Goal: Check status: Check status

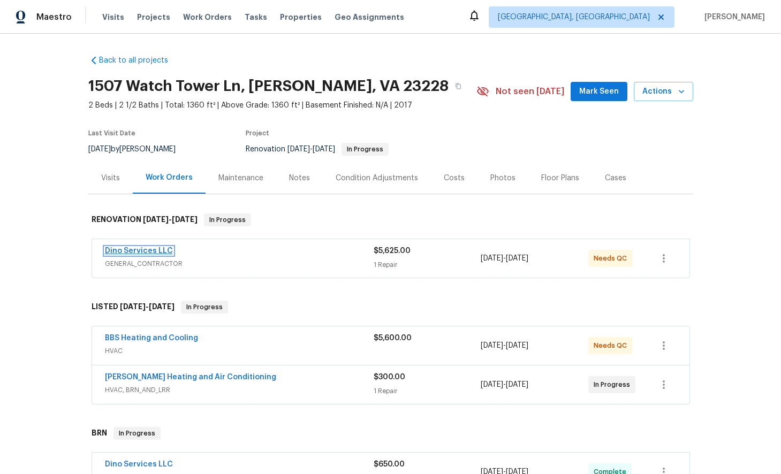
click at [147, 250] on link "Dino Services LLC" at bounding box center [139, 250] width 68 height 7
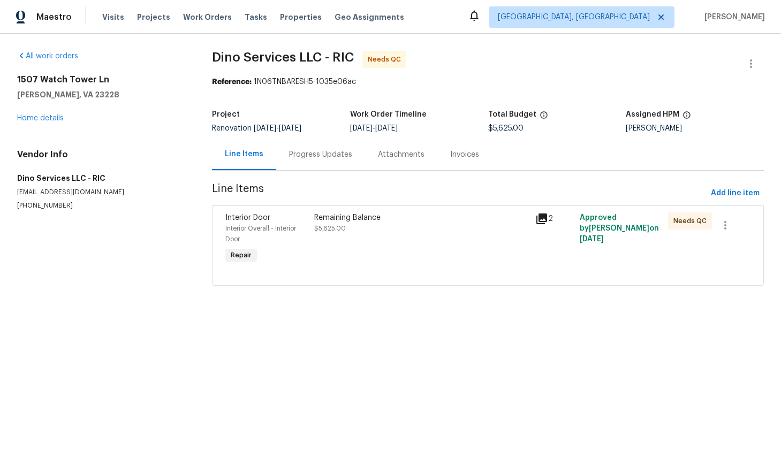
click at [313, 158] on div "Progress Updates" at bounding box center [320, 154] width 63 height 11
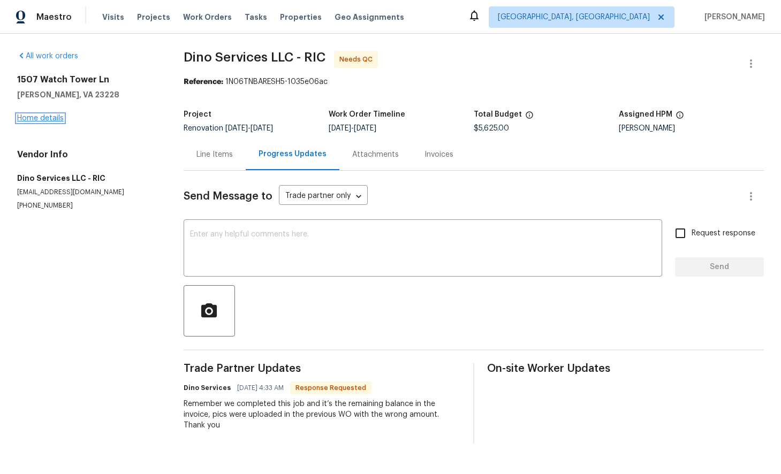
click at [37, 120] on link "Home details" at bounding box center [40, 117] width 47 height 7
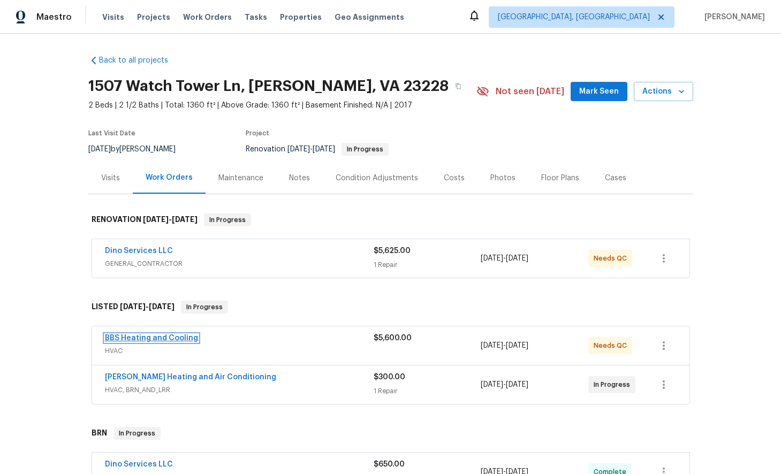
click at [170, 338] on link "BBS Heating and Cooling" at bounding box center [151, 337] width 93 height 7
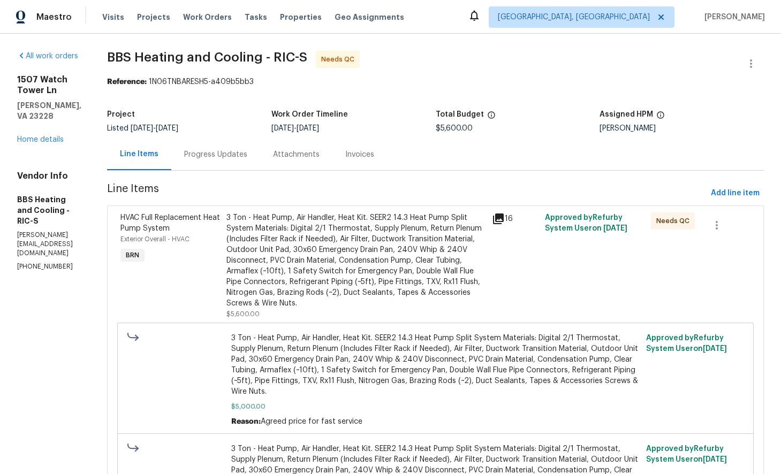
click at [247, 156] on div "Progress Updates" at bounding box center [215, 154] width 63 height 11
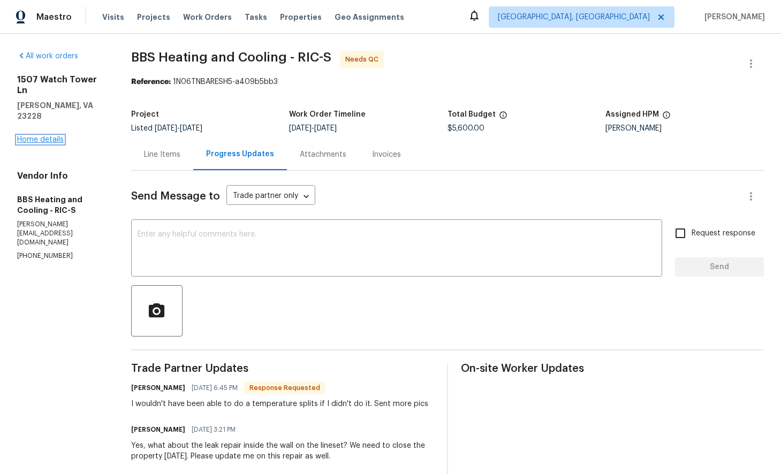
click at [43, 136] on link "Home details" at bounding box center [40, 139] width 47 height 7
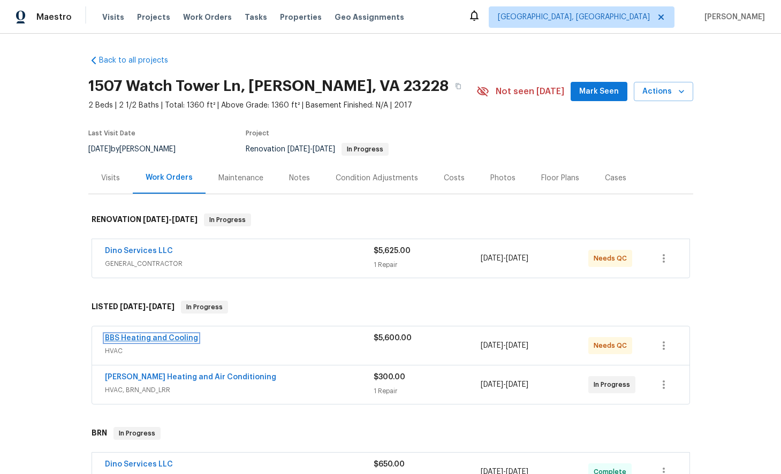
click at [165, 337] on link "BBS Heating and Cooling" at bounding box center [151, 337] width 93 height 7
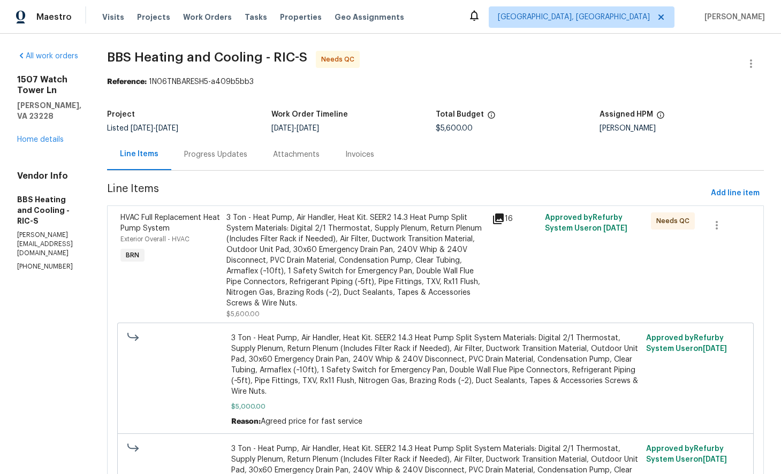
click at [503, 216] on icon at bounding box center [498, 218] width 11 height 11
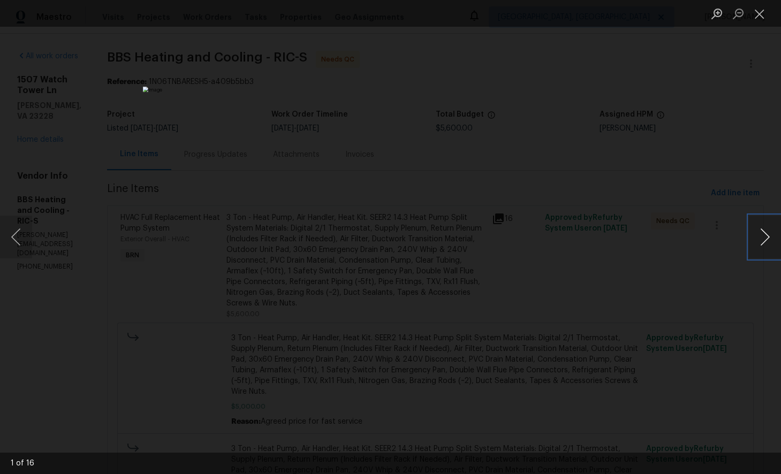
click at [766, 239] on button "Next image" at bounding box center [764, 237] width 32 height 43
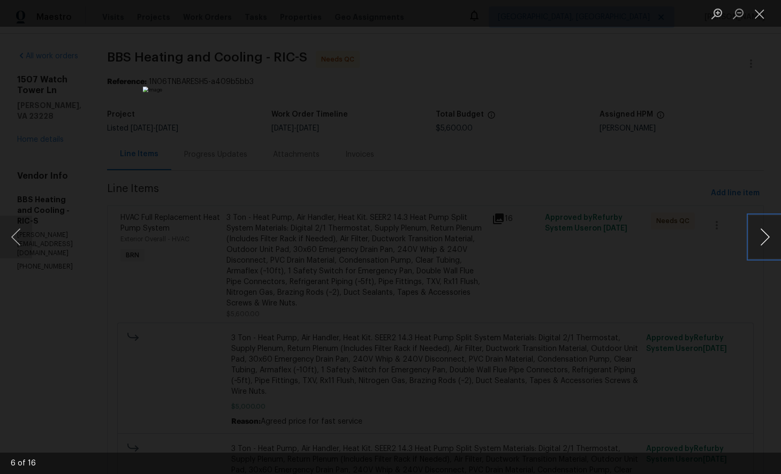
click at [766, 239] on button "Next image" at bounding box center [764, 237] width 32 height 43
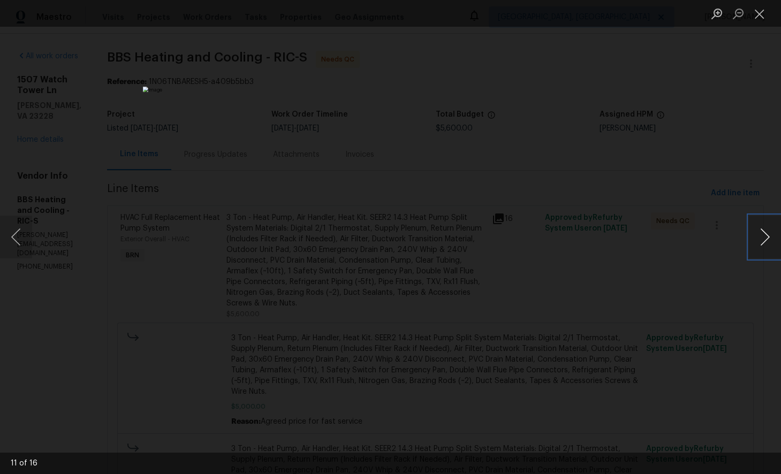
click at [766, 239] on button "Next image" at bounding box center [764, 237] width 32 height 43
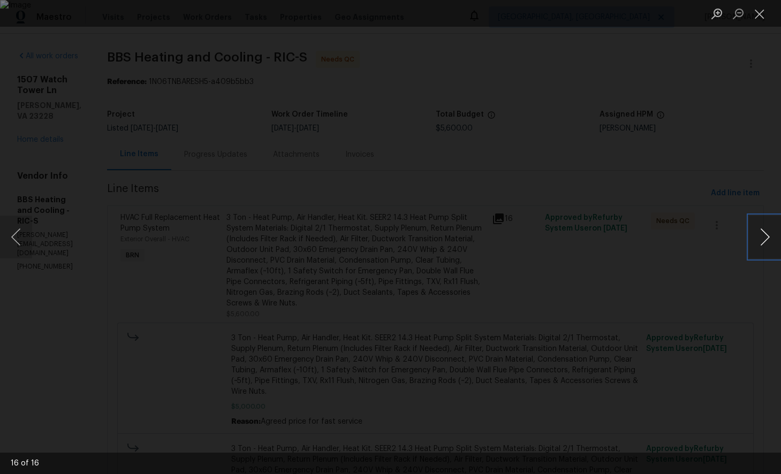
click at [766, 239] on button "Next image" at bounding box center [764, 237] width 32 height 43
click at [759, 16] on button "Close lightbox" at bounding box center [758, 13] width 21 height 19
